Goal: Transaction & Acquisition: Purchase product/service

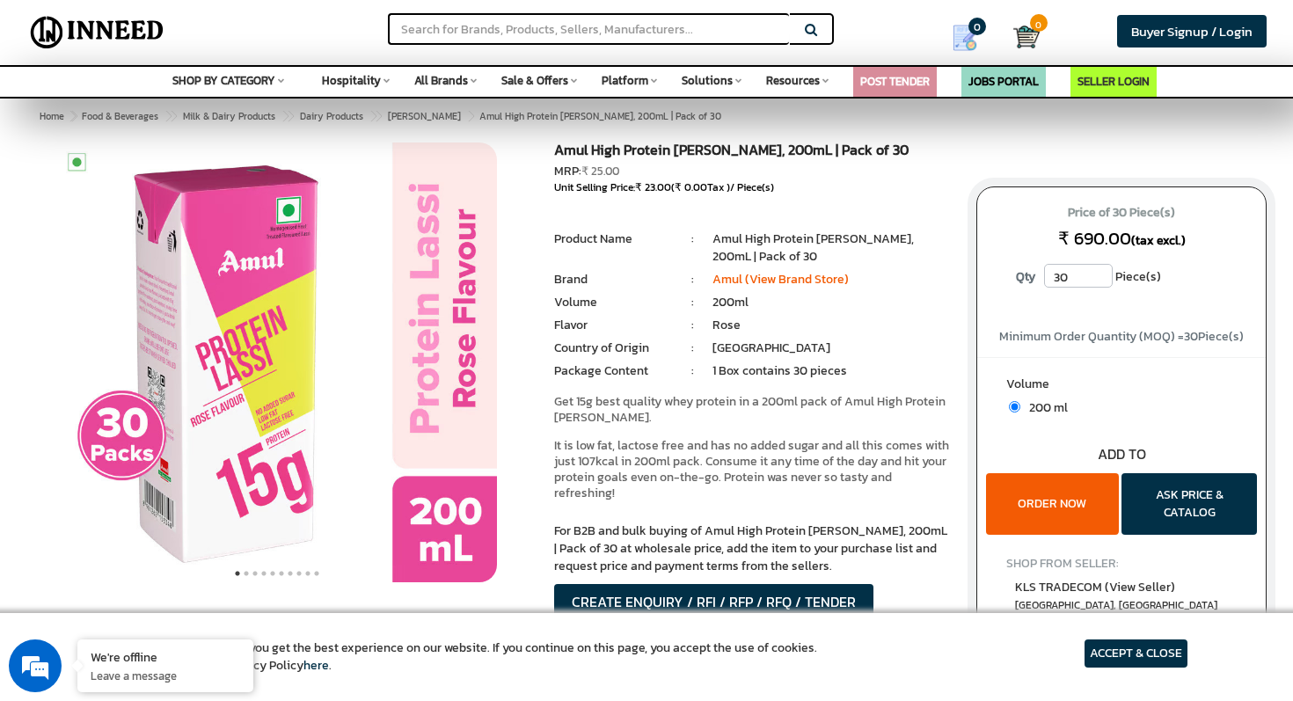
click at [1036, 495] on button "ORDER NOW" at bounding box center [1052, 504] width 133 height 62
click at [1063, 508] on button "ORDER NOW" at bounding box center [1052, 504] width 133 height 62
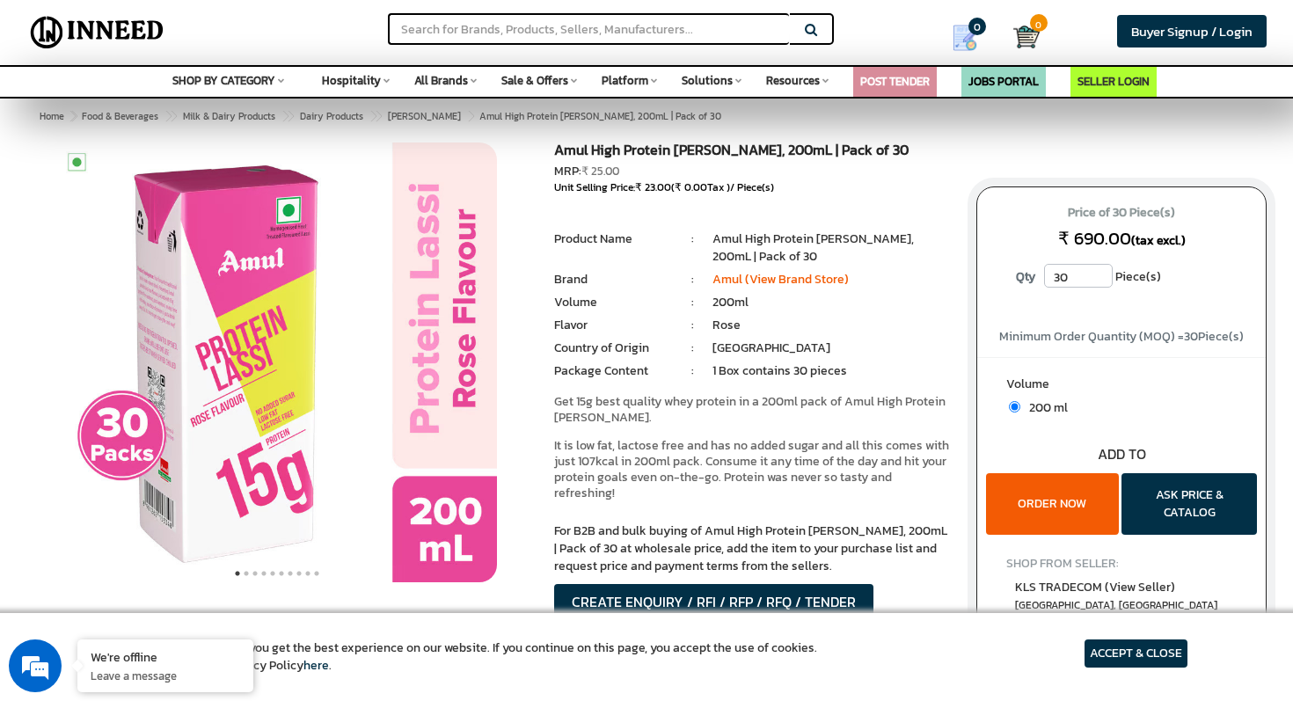
click at [1063, 508] on button "ORDER NOW" at bounding box center [1052, 504] width 133 height 62
